Goal: Information Seeking & Learning: Check status

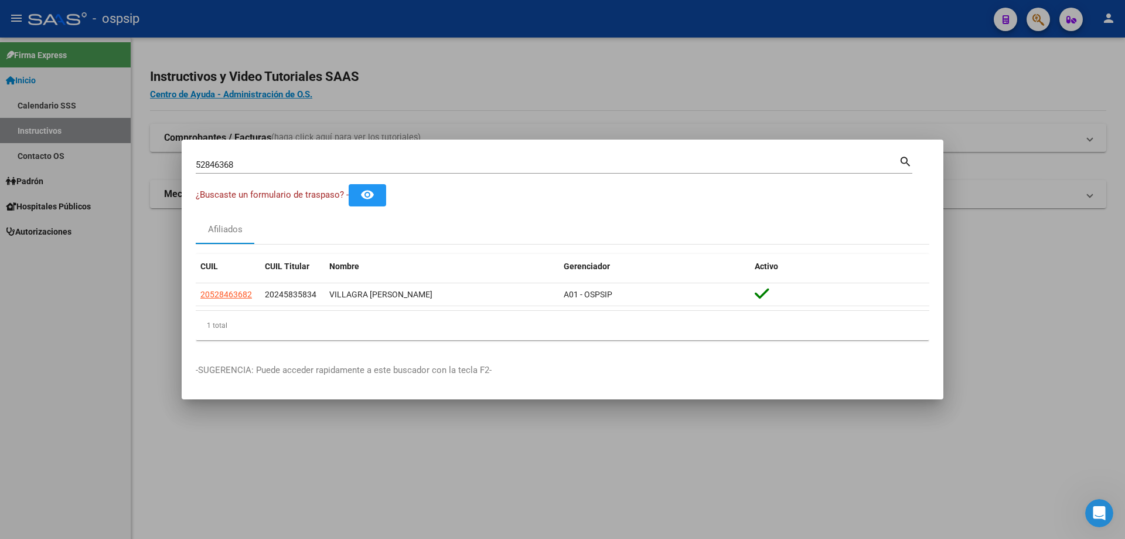
click at [419, 158] on div "52846368 Buscar (apellido, dni, cuil, nro traspaso, cuit, obra social)" at bounding box center [547, 165] width 703 height 18
type input "5"
type input "92720946"
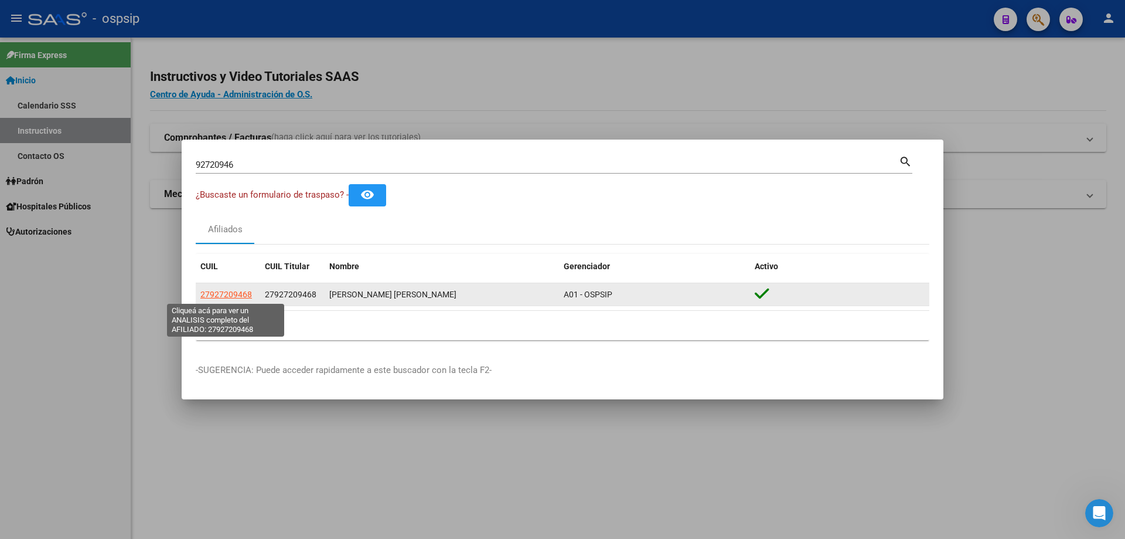
click at [229, 294] on span "27927209468" at bounding box center [226, 294] width 52 height 9
type textarea "27927209468"
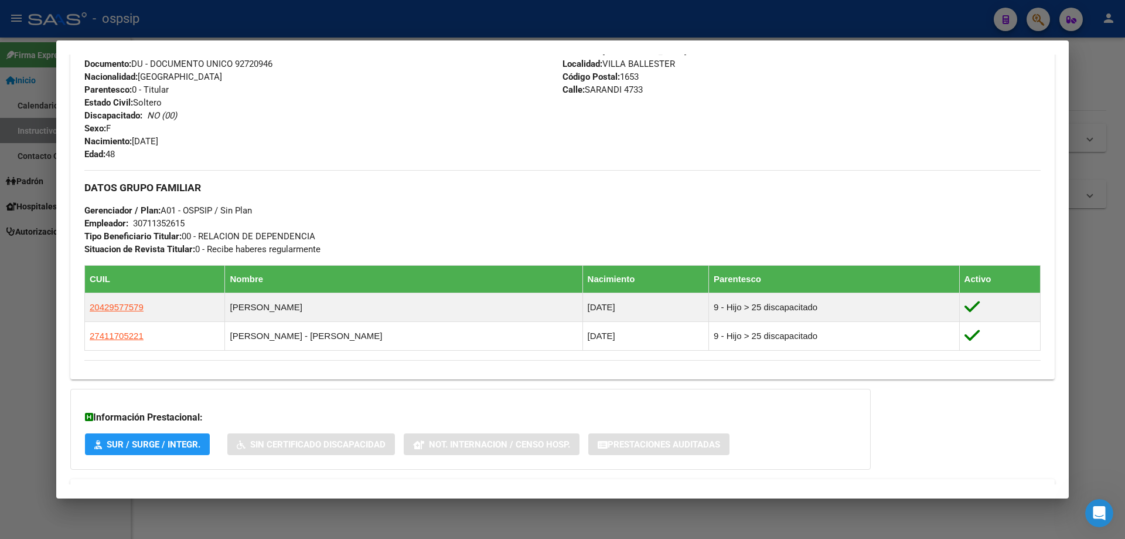
scroll to position [460, 0]
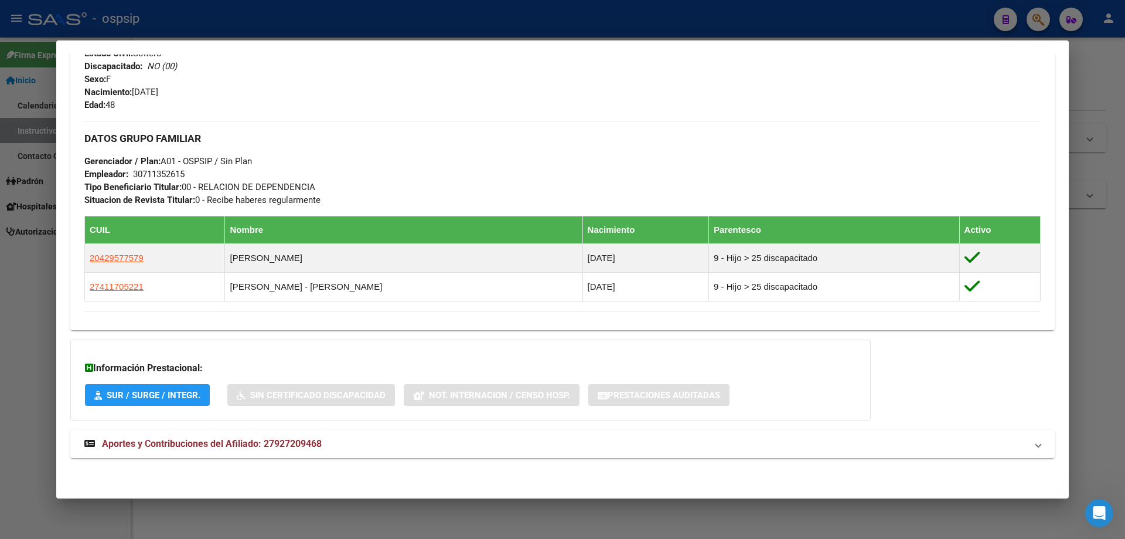
click at [247, 440] on span "Aportes y Contribuciones del Afiliado: 27927209468" at bounding box center [212, 443] width 220 height 11
click at [242, 443] on span "Aportes y Contribuciones del Afiliado: 27927209468" at bounding box center [212, 448] width 220 height 11
click at [256, 439] on span "Aportes y Contribuciones del Afiliado: 27927209468" at bounding box center [212, 443] width 220 height 11
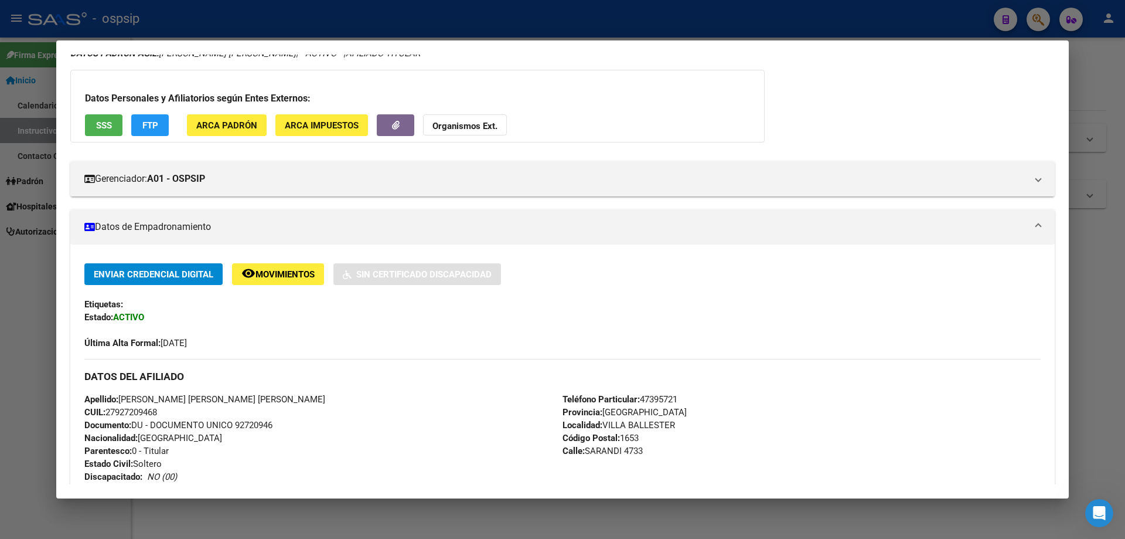
scroll to position [0, 0]
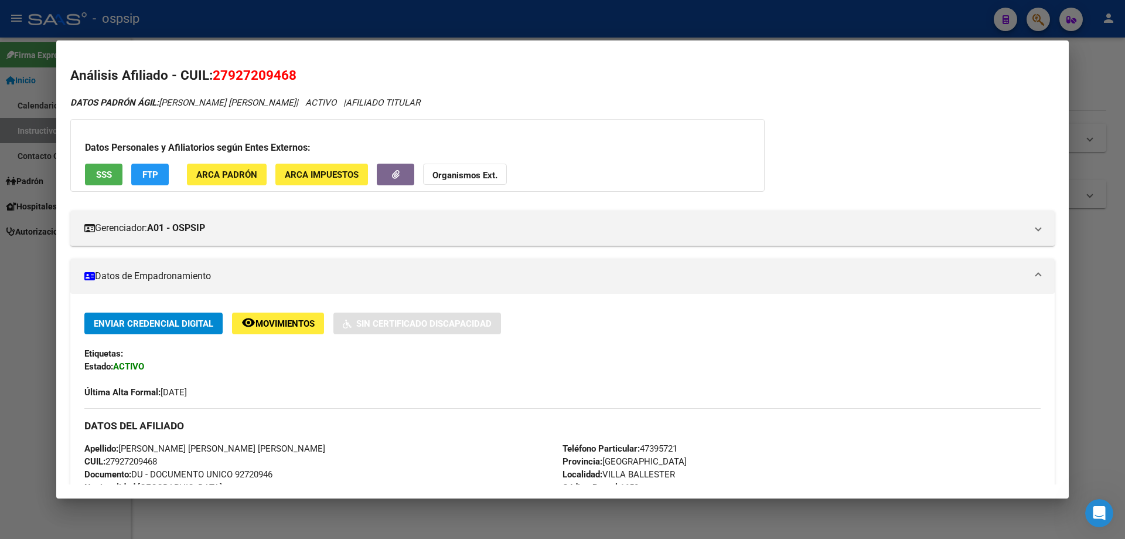
click at [317, 515] on div at bounding box center [562, 269] width 1125 height 539
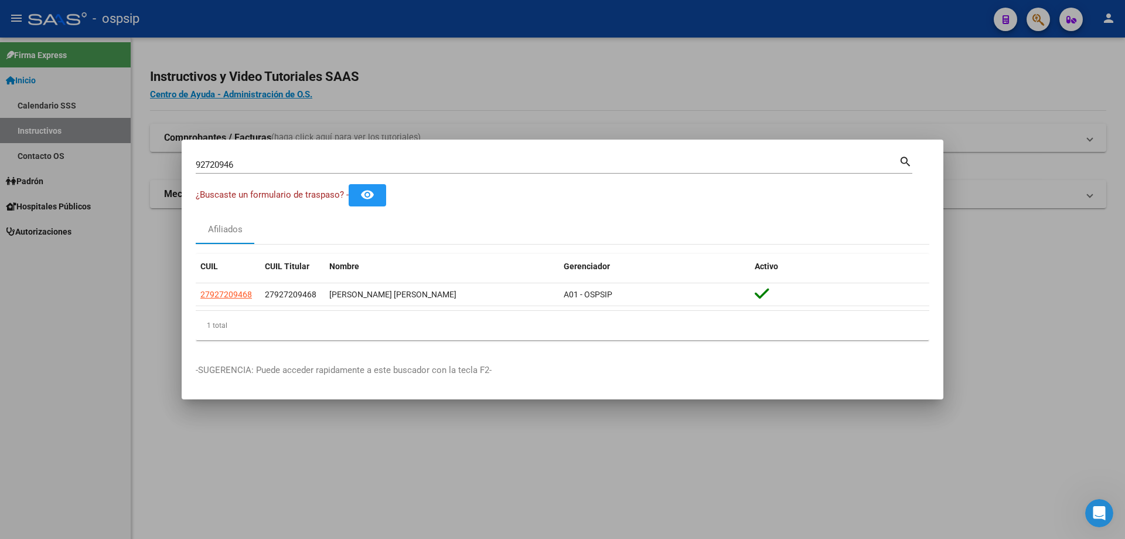
click at [332, 164] on input "92720946" at bounding box center [547, 164] width 703 height 11
type input "9"
type input "35097745"
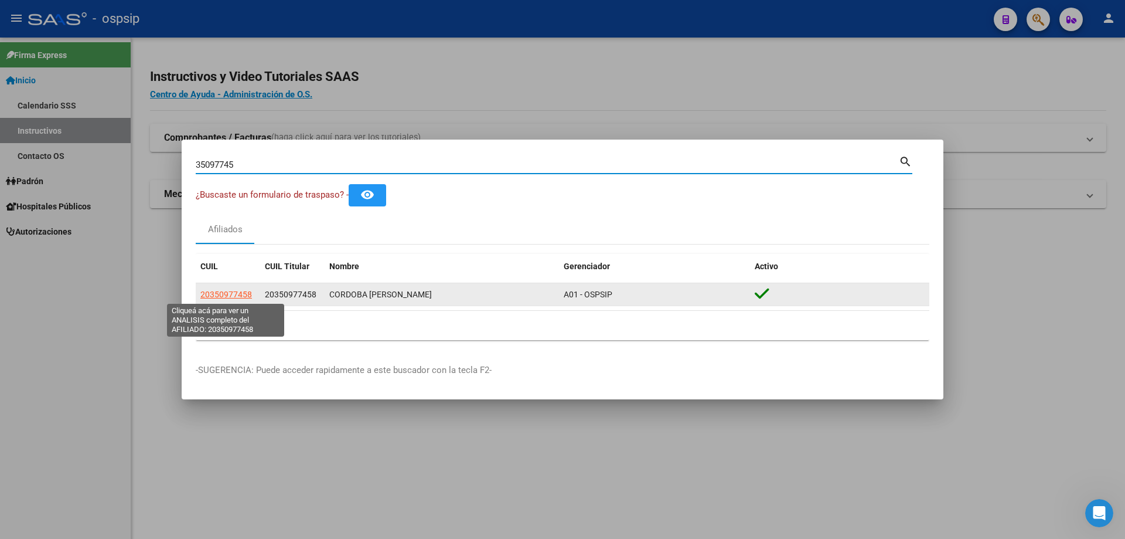
click at [230, 290] on span "20350977458" at bounding box center [226, 294] width 52 height 9
type textarea "20350977458"
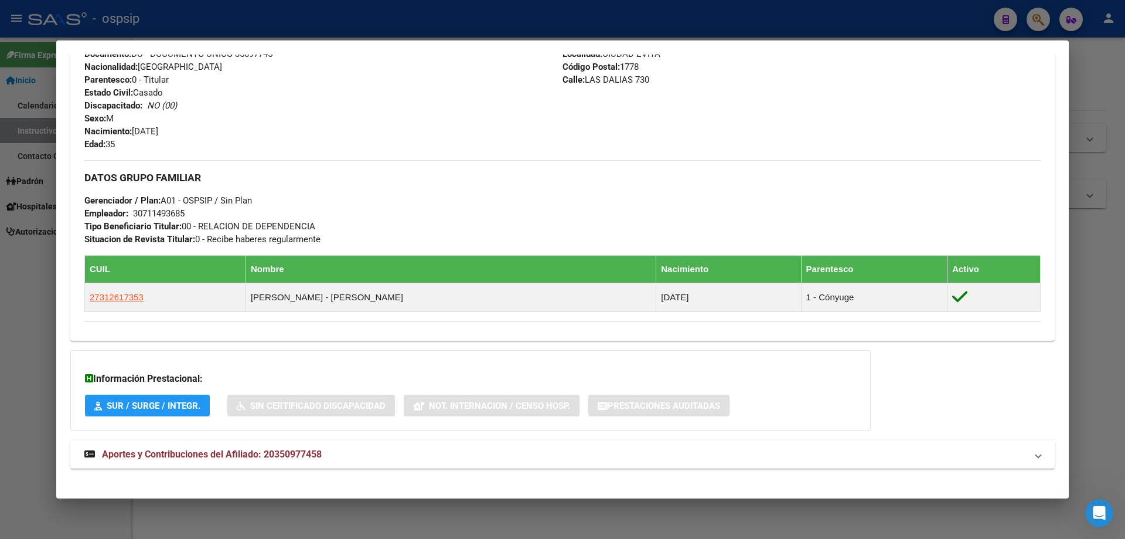
scroll to position [444, 0]
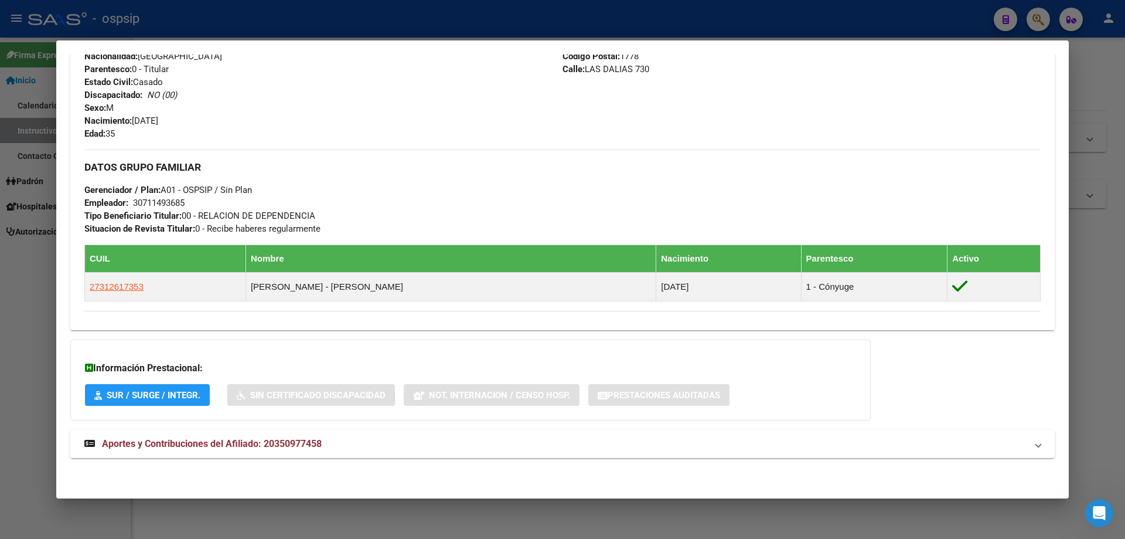
click at [244, 441] on span "Aportes y Contribuciones del Afiliado: 20350977458" at bounding box center [212, 443] width 220 height 11
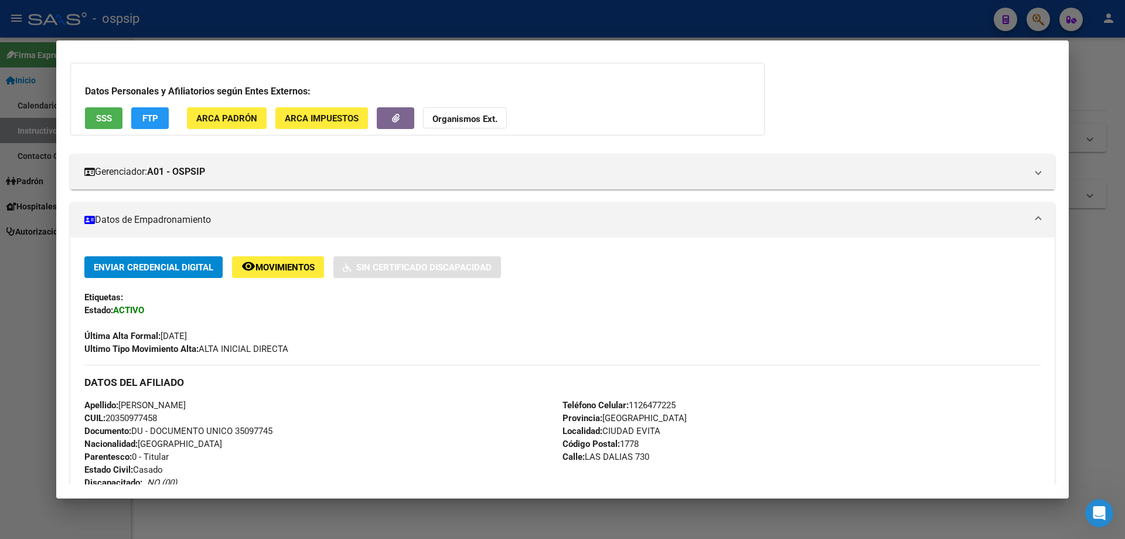
scroll to position [0, 0]
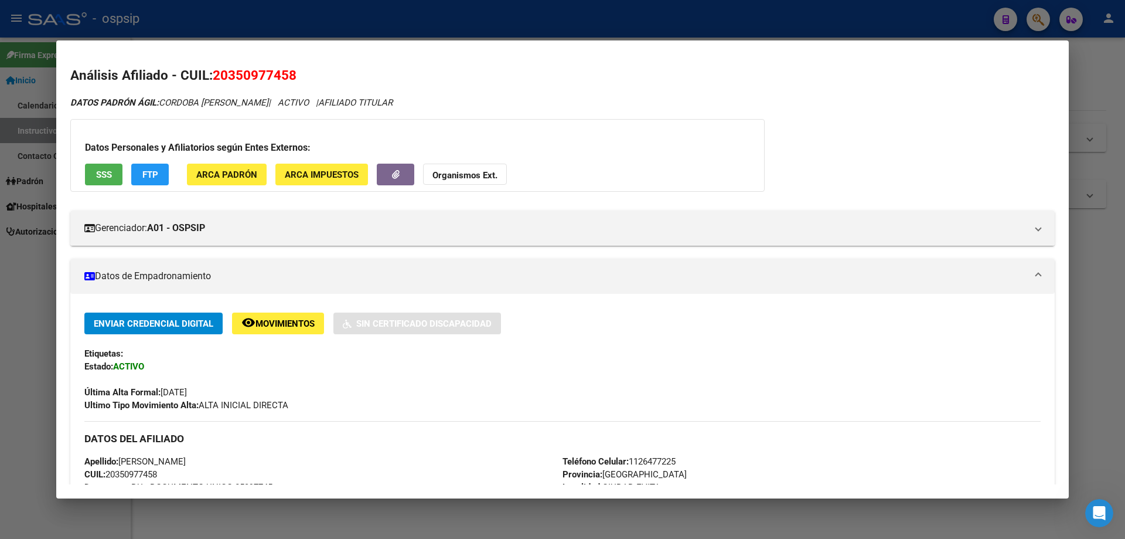
click at [509, 518] on div at bounding box center [562, 269] width 1125 height 539
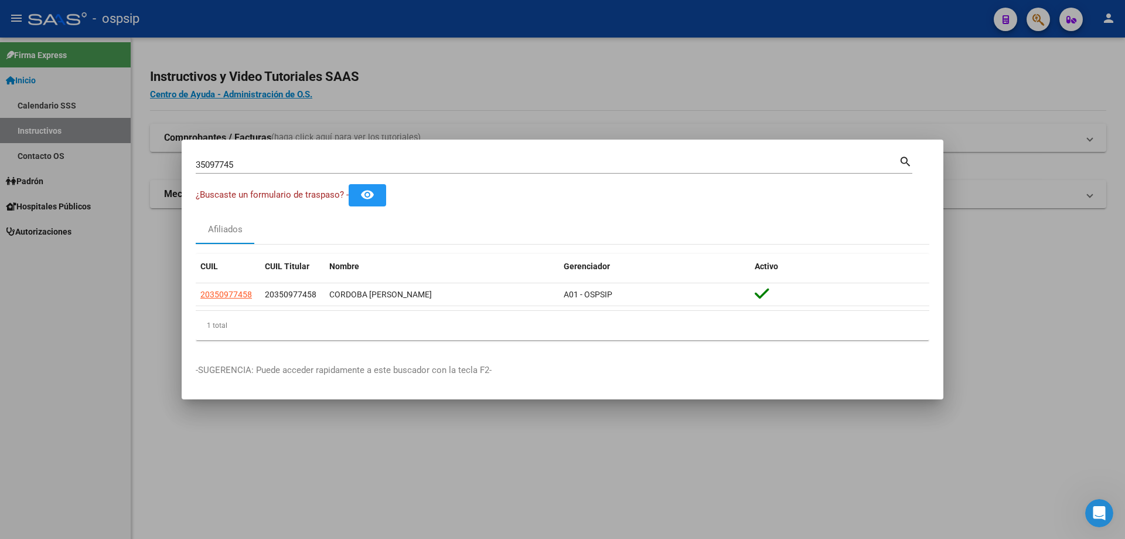
drag, startPoint x: 329, startPoint y: 157, endPoint x: 328, endPoint y: 164, distance: 7.8
click at [329, 163] on div "35097745 Buscar (apellido, dni, [PERSON_NAME], [PERSON_NAME], cuit, obra social)" at bounding box center [547, 165] width 703 height 18
click at [326, 164] on input "35097745" at bounding box center [547, 164] width 703 height 11
type input "3"
type input "14503684"
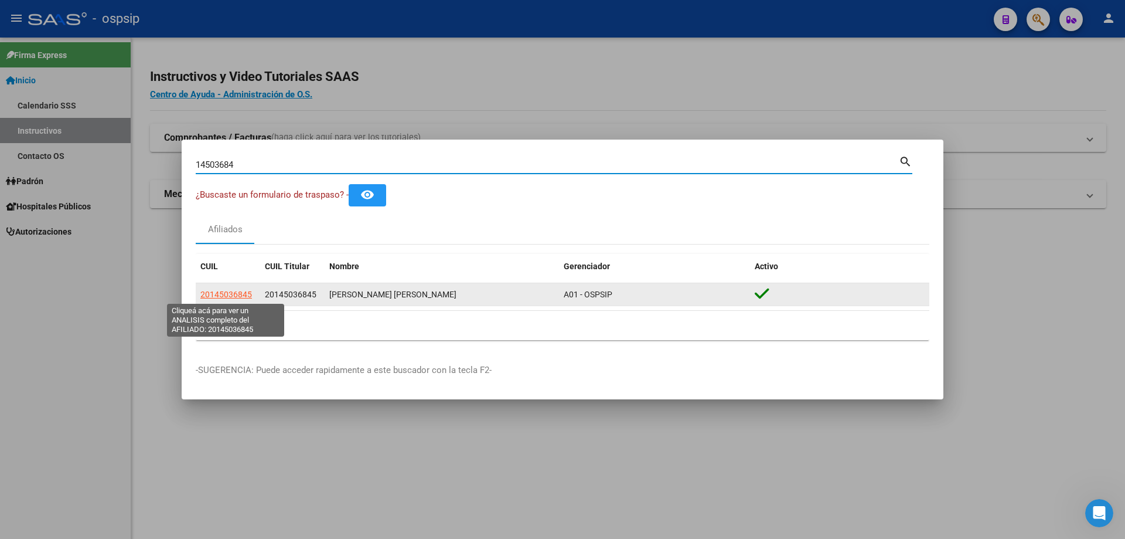
click at [234, 293] on span "20145036845" at bounding box center [226, 294] width 52 height 9
type textarea "20145036845"
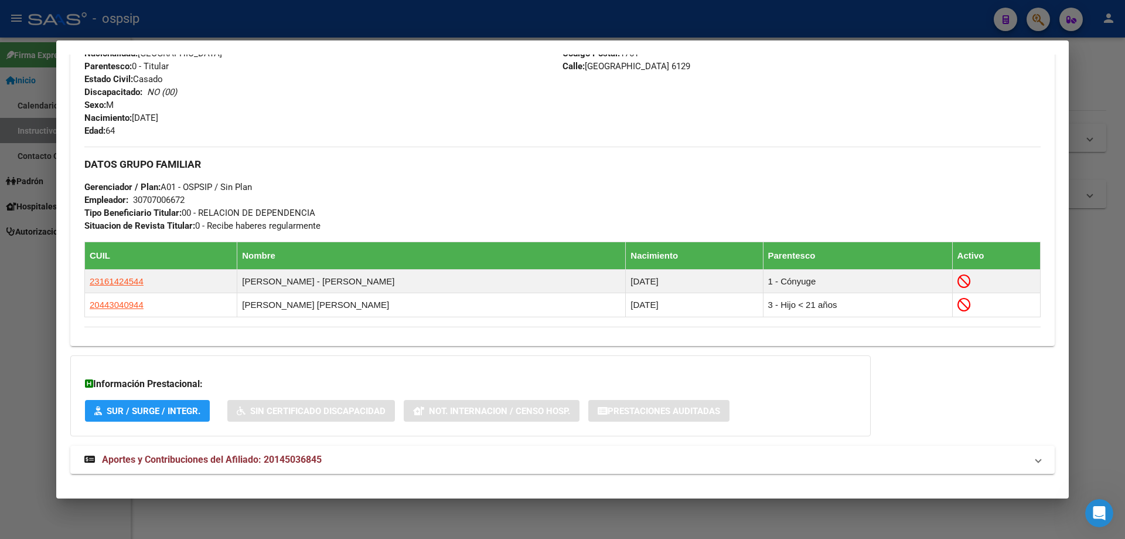
scroll to position [485, 0]
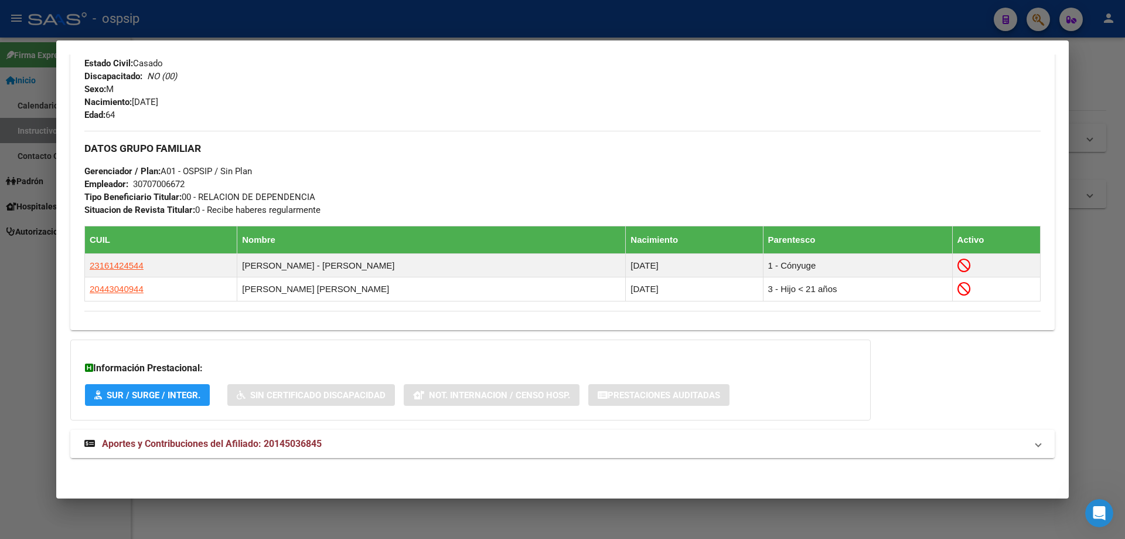
click at [236, 444] on span "Aportes y Contribuciones del Afiliado: 20145036845" at bounding box center [212, 443] width 220 height 11
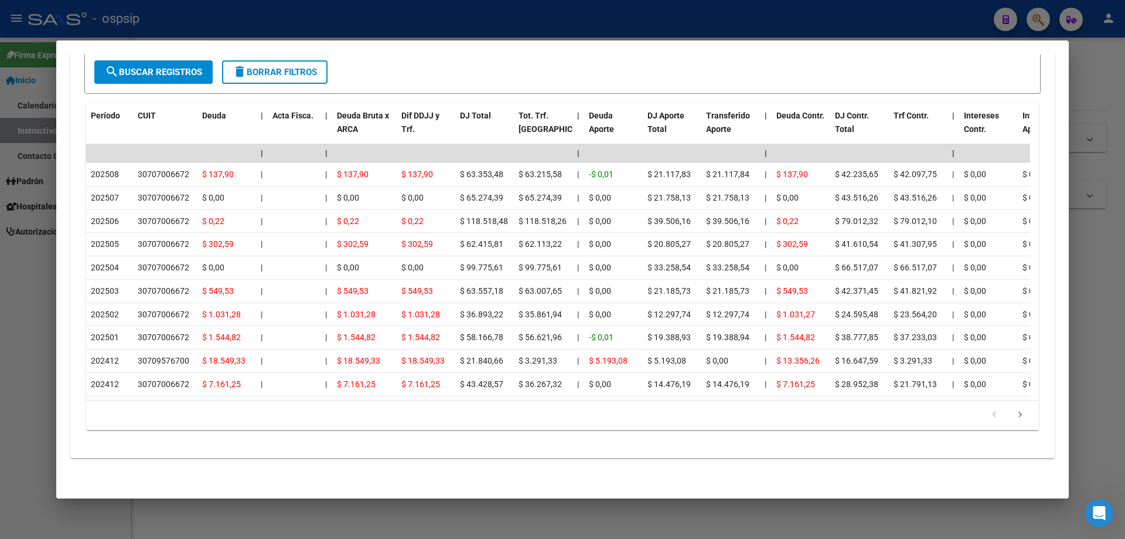
scroll to position [1065, 0]
